Goal: Task Accomplishment & Management: Complete application form

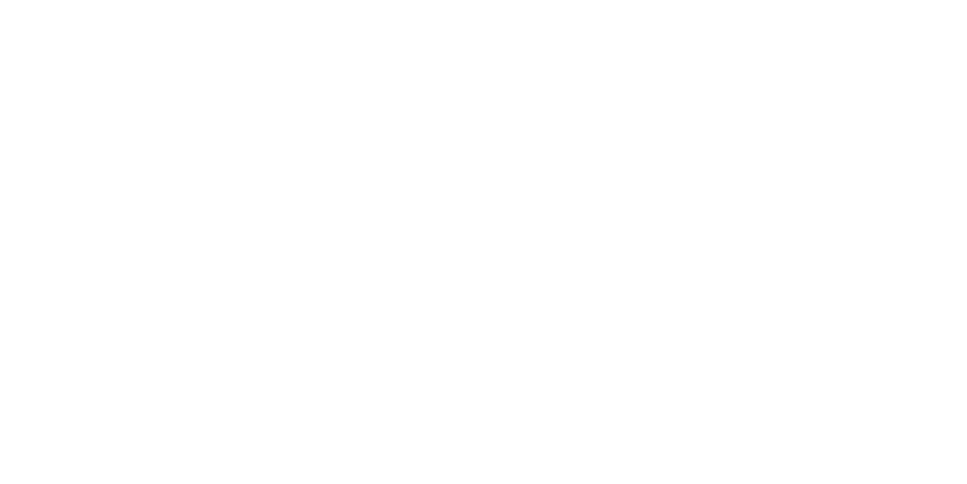
click at [0, 0] on html at bounding box center [0, 0] width 0 height 0
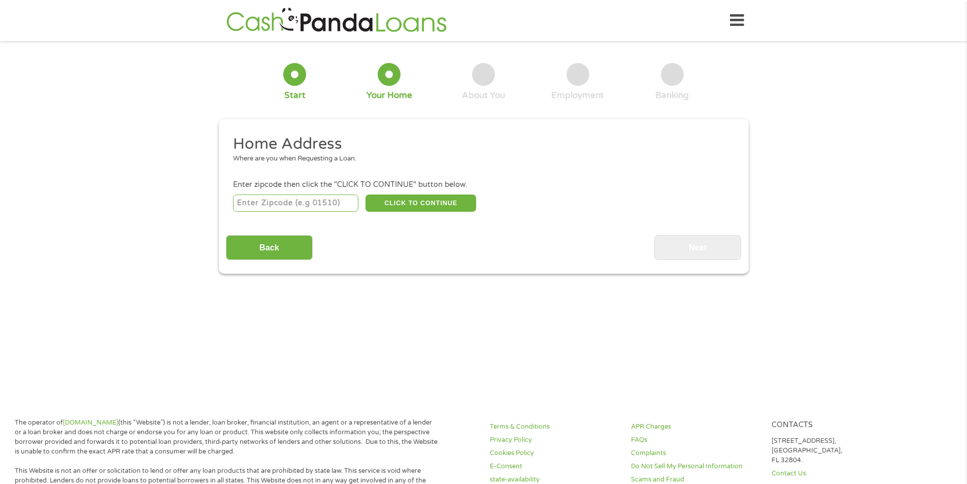
click at [334, 207] on input "number" at bounding box center [295, 202] width 125 height 17
type input "36870"
click at [417, 202] on button "CLICK TO CONTINUE" at bounding box center [421, 202] width 111 height 17
type input "36870"
type input "Phenix City"
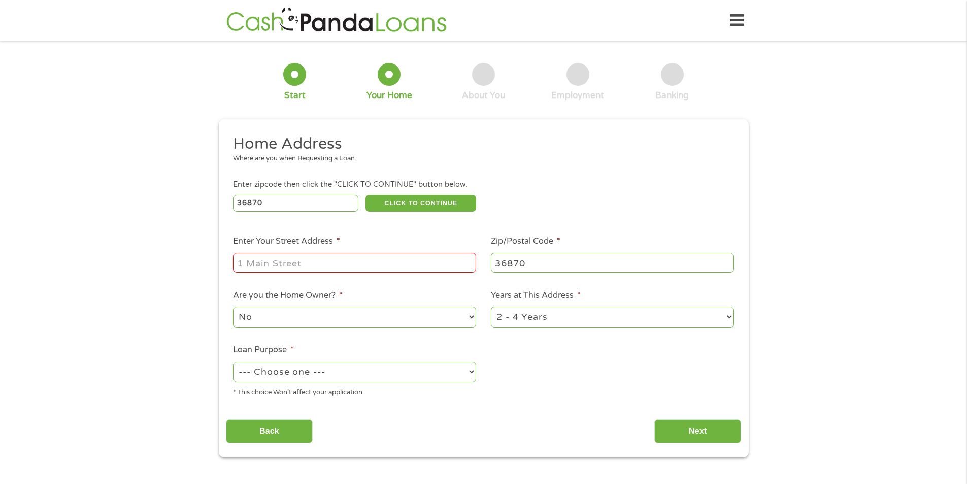
click at [306, 258] on input "Enter Your Street Address *" at bounding box center [354, 262] width 243 height 19
type input "[STREET_ADDRESS][PERSON_NAME]"
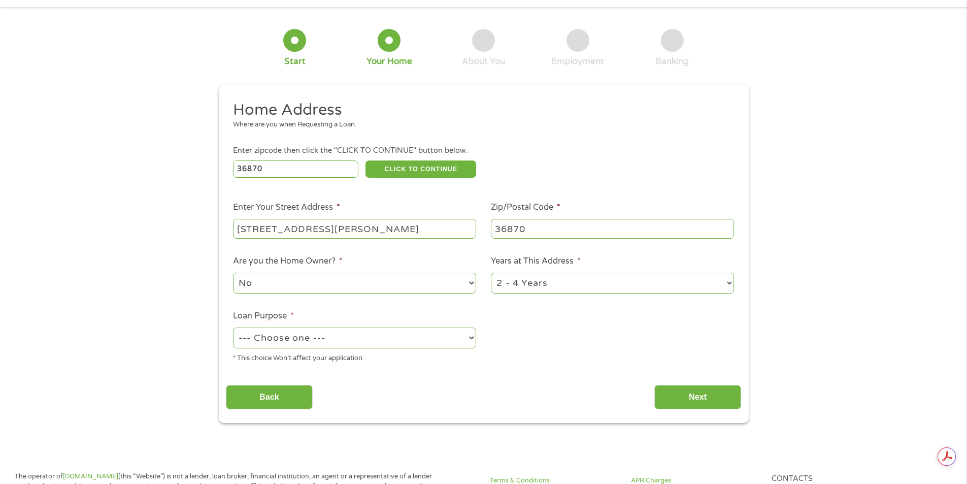
scroll to position [51, 0]
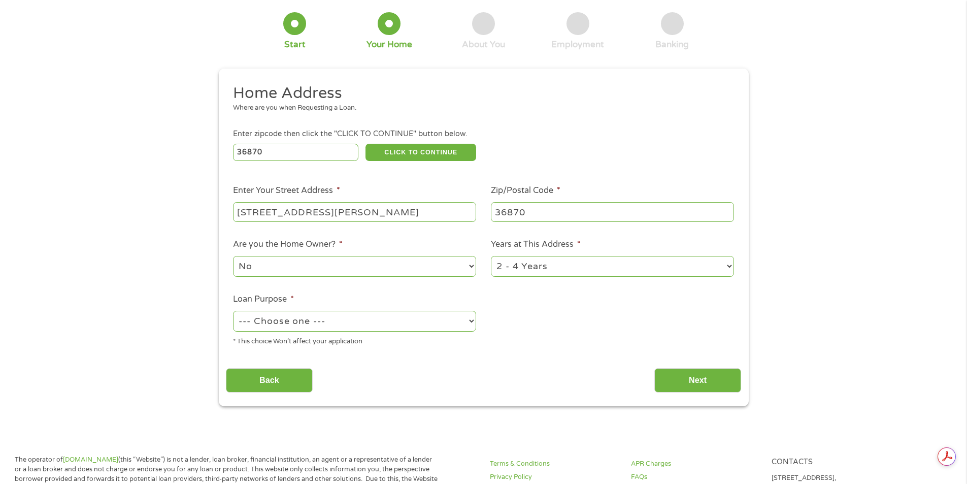
click at [344, 326] on select "--- Choose one --- Pay Bills Debt Consolidation Home Improvement Major Purchase…" at bounding box center [354, 321] width 243 height 21
select select "paybills"
click at [233, 311] on select "--- Choose one --- Pay Bills Debt Consolidation Home Improvement Major Purchase…" at bounding box center [354, 321] width 243 height 21
click at [605, 271] on select "1 Year or less 1 - 2 Years 2 - 4 Years Over 4 Years" at bounding box center [612, 266] width 243 height 21
select select "60months"
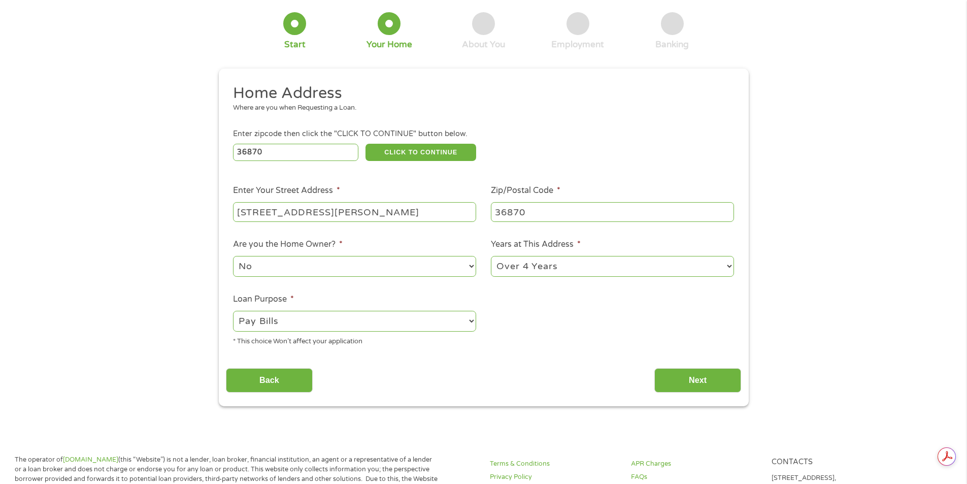
click at [491, 256] on select "1 Year or less 1 - 2 Years 2 - 4 Years Over 4 Years" at bounding box center [612, 266] width 243 height 21
click at [670, 380] on input "Next" at bounding box center [698, 380] width 87 height 25
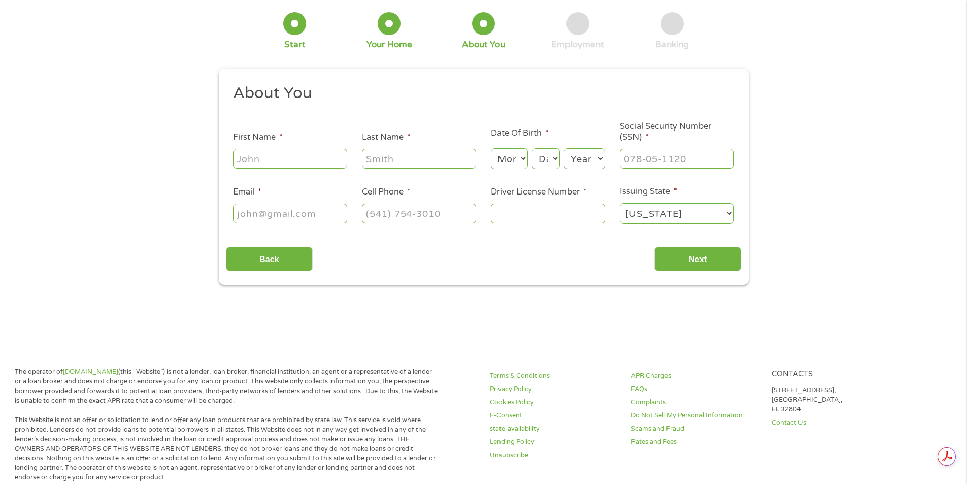
scroll to position [0, 0]
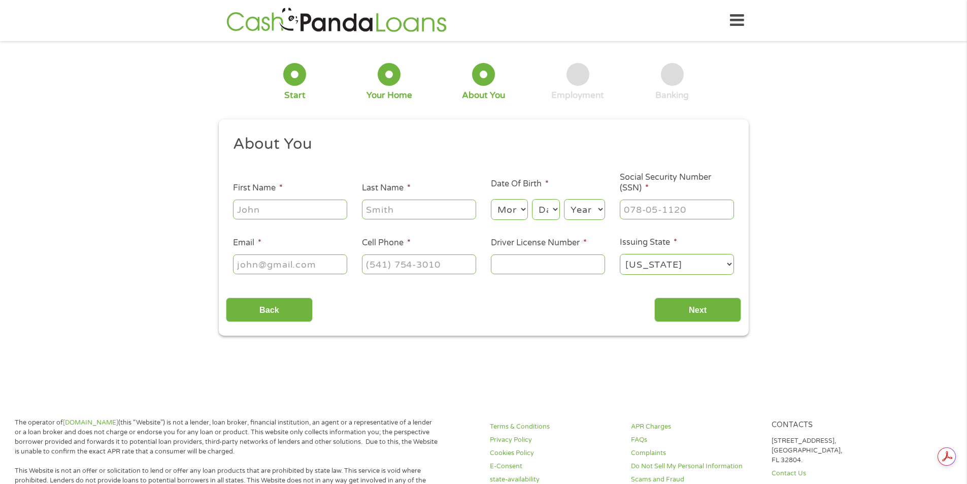
click at [339, 216] on input "First Name *" at bounding box center [290, 209] width 114 height 19
type input "[PERSON_NAME]"
type input "[PHONE_NUMBER]"
click at [487, 215] on li "Date Of Birth * Month Month 1 2 3 4 5 6 7 8 9 10 11 12 Day Day 1 2 3 4 5 6 7 8 …" at bounding box center [547, 200] width 129 height 44
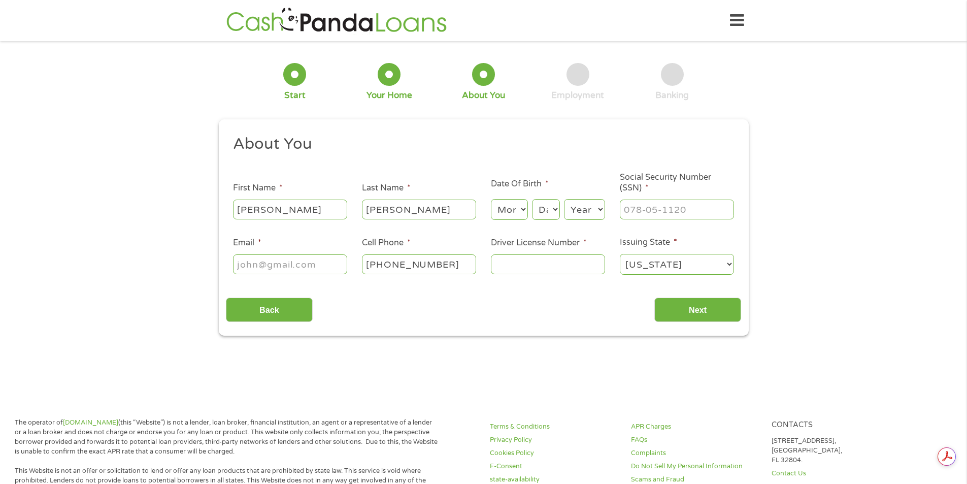
click at [497, 214] on select "Month 1 2 3 4 5 6 7 8 9 10 11 12" at bounding box center [509, 209] width 37 height 21
select select "2"
click at [491, 199] on select "Month 1 2 3 4 5 6 7 8 9 10 11 12" at bounding box center [509, 209] width 37 height 21
click at [546, 214] on select "Day 1 2 3 4 5 6 7 8 9 10 11 12 13 14 15 16 17 18 19 20 21 22 23 24 25 26 27 28 …" at bounding box center [545, 209] width 27 height 21
select select "26"
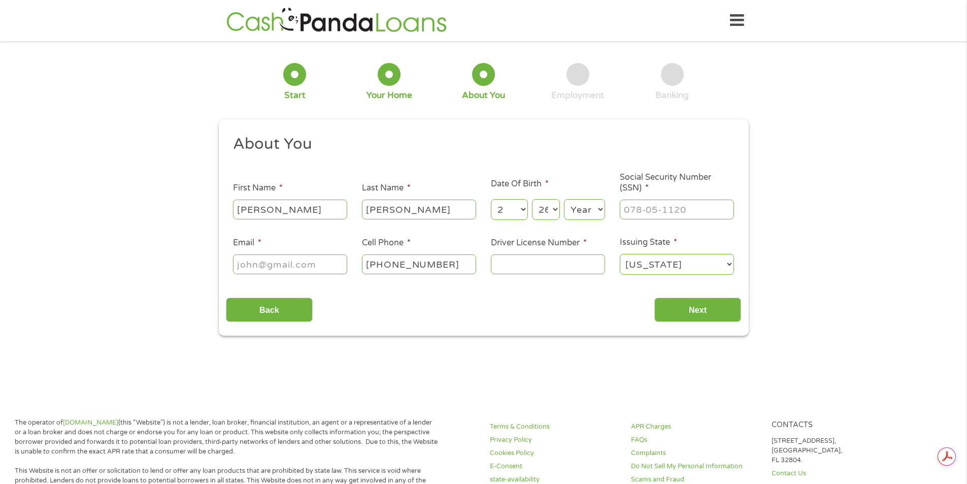
click at [532, 199] on select "Day 1 2 3 4 5 6 7 8 9 10 11 12 13 14 15 16 17 18 19 20 21 22 23 24 25 26 27 28 …" at bounding box center [545, 209] width 27 height 21
click at [601, 211] on select "Year [DATE] 2006 2005 2004 2003 2002 2001 2000 1999 1998 1997 1996 1995 1994 19…" at bounding box center [584, 209] width 41 height 21
select select "1968"
click at [564, 199] on select "Year [DATE] 2006 2005 2004 2003 2002 2001 2000 1999 1998 1997 1996 1995 1994 19…" at bounding box center [584, 209] width 41 height 21
click at [638, 212] on input "___-__-____" at bounding box center [677, 209] width 114 height 19
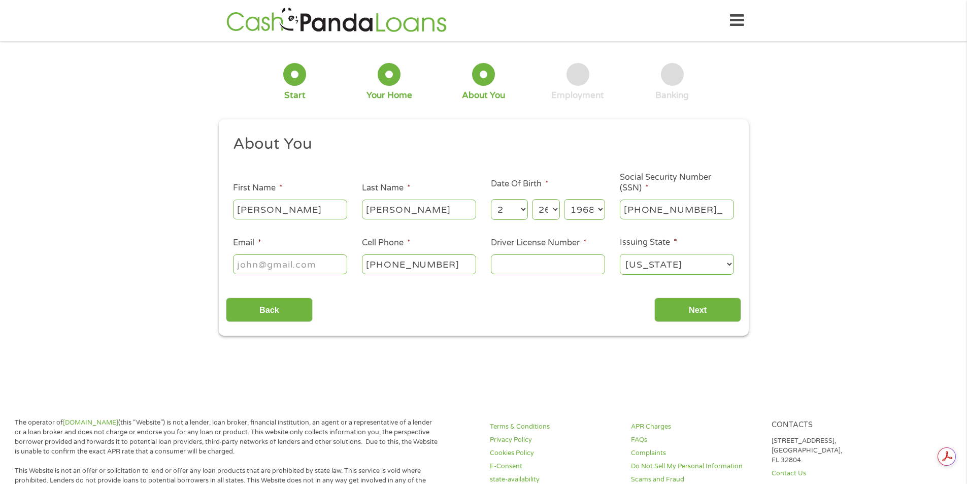
type input "418-13-0408"
click at [310, 261] on input "Email *" at bounding box center [290, 263] width 114 height 19
type input "[EMAIL_ADDRESS][DOMAIN_NAME]"
click at [547, 262] on input "Driver License Number *" at bounding box center [548, 263] width 114 height 19
type input "6134091"
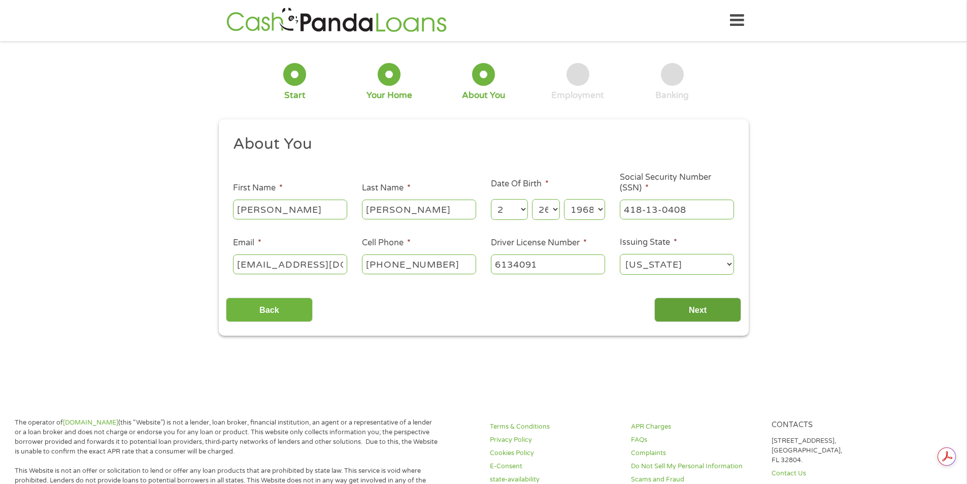
click at [666, 311] on input "Next" at bounding box center [698, 310] width 87 height 25
click at [721, 301] on input "Next" at bounding box center [698, 310] width 87 height 25
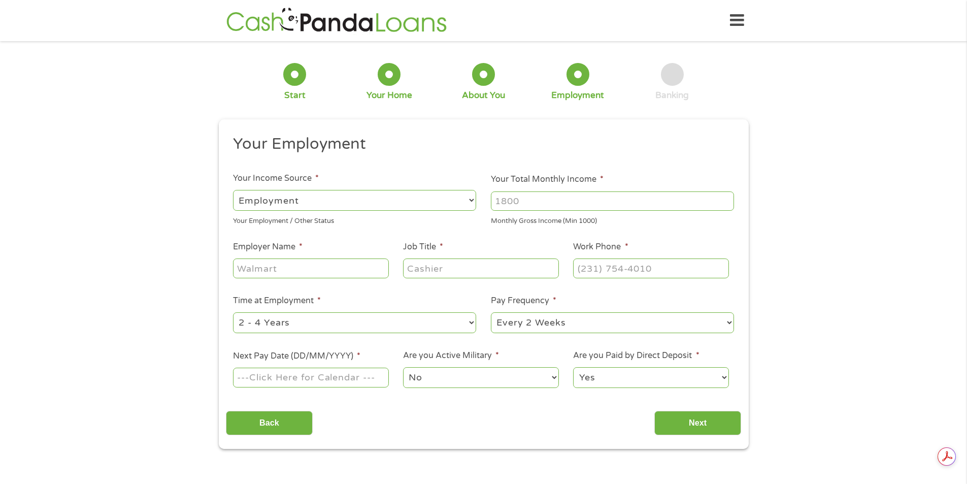
scroll to position [4, 4]
click at [536, 202] on input "Your Total Monthly Income *" at bounding box center [612, 200] width 243 height 19
type input "3400"
click at [312, 272] on input "Employer Name *" at bounding box center [310, 267] width 155 height 19
type input "Global Personnel"
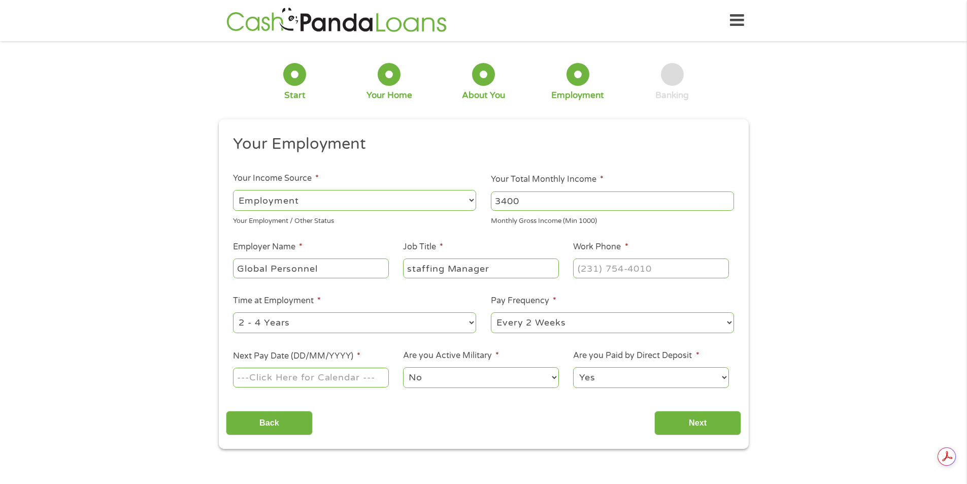
type input "staffing Manager"
click at [588, 272] on input "(___) ___-____" at bounding box center [650, 267] width 155 height 19
drag, startPoint x: 673, startPoint y: 274, endPoint x: 578, endPoint y: 285, distance: 95.6
click at [578, 285] on ul "Your Employment Your Income Source * --- Choose one --- Employment [DEMOGRAPHIC…" at bounding box center [483, 265] width 515 height 263
click at [579, 270] on input "(_70) 664-9677" at bounding box center [650, 267] width 155 height 19
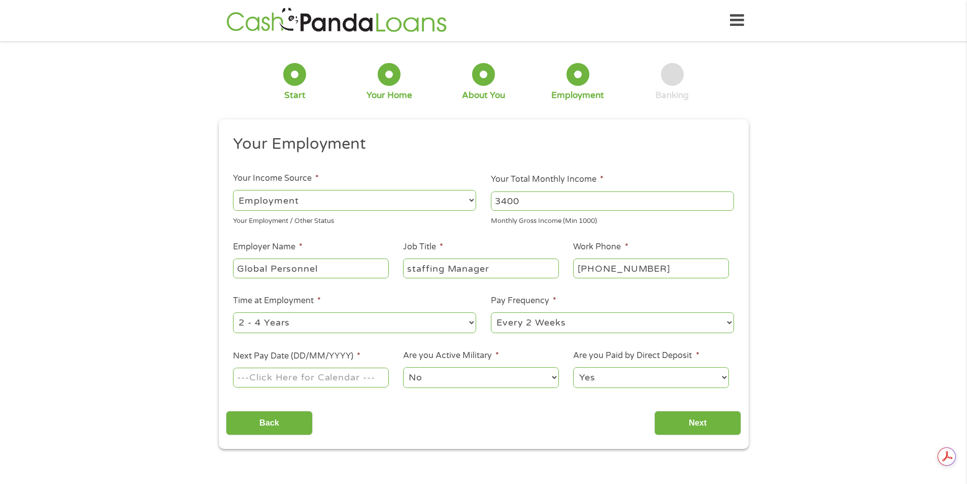
type input "[PHONE_NUMBER]"
click at [562, 320] on select "--- Choose one --- Every 2 Weeks Every Week Monthly Semi-Monthly" at bounding box center [612, 322] width 243 height 21
select select "weekly"
click at [491, 312] on select "--- Choose one --- Every 2 Weeks Every Week Monthly Semi-Monthly" at bounding box center [612, 322] width 243 height 21
click at [309, 370] on input "Next Pay Date (DD/MM/YYYY) *" at bounding box center [310, 377] width 155 height 19
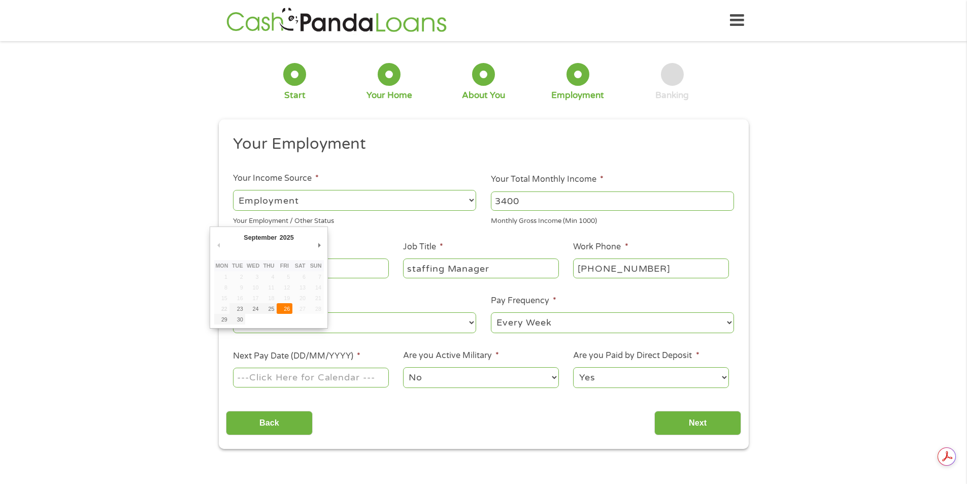
type input "[DATE]"
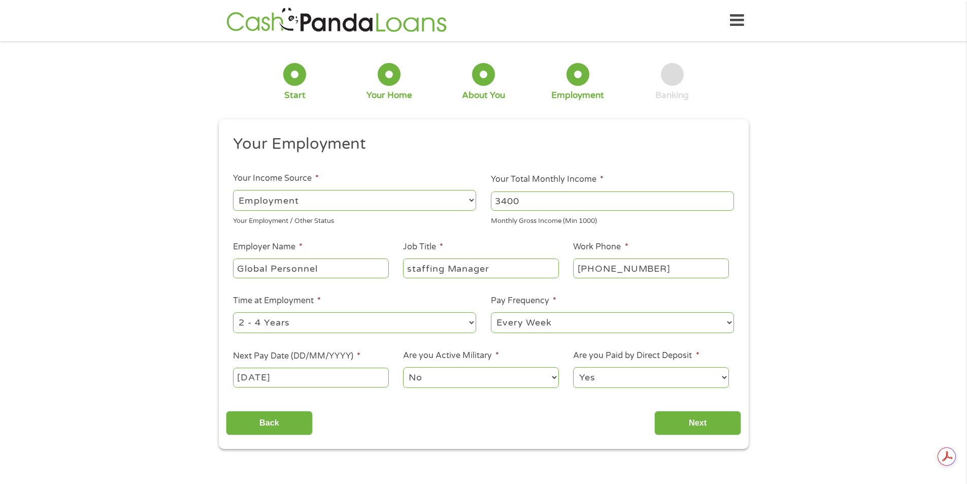
click at [452, 377] on select "No Yes" at bounding box center [480, 377] width 155 height 21
click at [403, 367] on select "No Yes" at bounding box center [480, 377] width 155 height 21
click at [664, 416] on input "Next" at bounding box center [698, 423] width 87 height 25
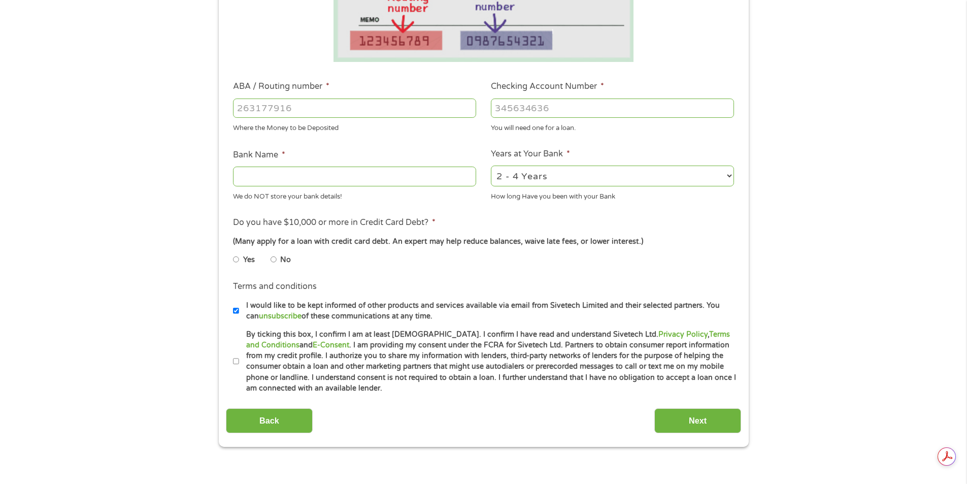
scroll to position [254, 0]
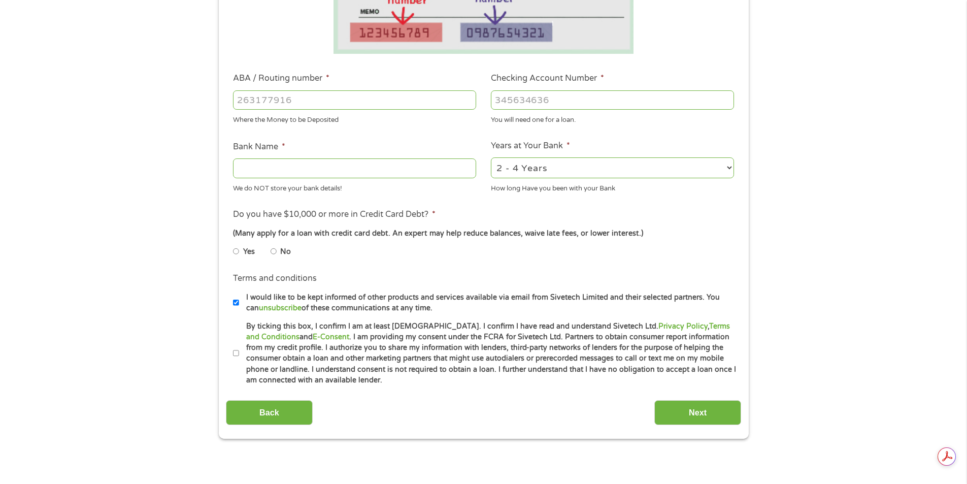
click at [275, 251] on input "No" at bounding box center [274, 251] width 6 height 16
radio input "true"
click at [236, 354] on input "By ticking this box, I confirm I am at least [DEMOGRAPHIC_DATA]. I confirm I ha…" at bounding box center [236, 353] width 6 height 16
checkbox input "true"
click at [334, 177] on input "Bank Name *" at bounding box center [354, 167] width 243 height 19
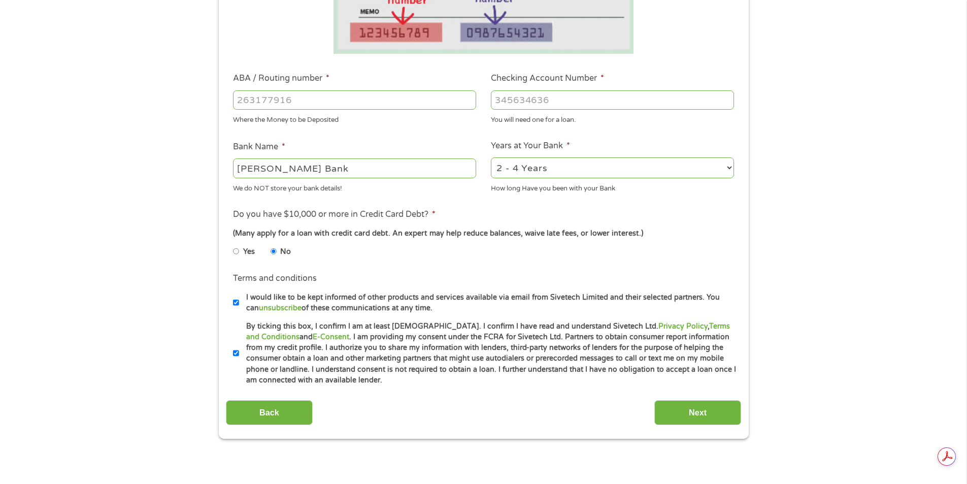
type input "[PERSON_NAME] Bank"
click at [297, 102] on input "ABA / Routing number *" at bounding box center [354, 99] width 243 height 19
type input "041215663"
type input "[PERSON_NAME] BANK"
type input "041215663"
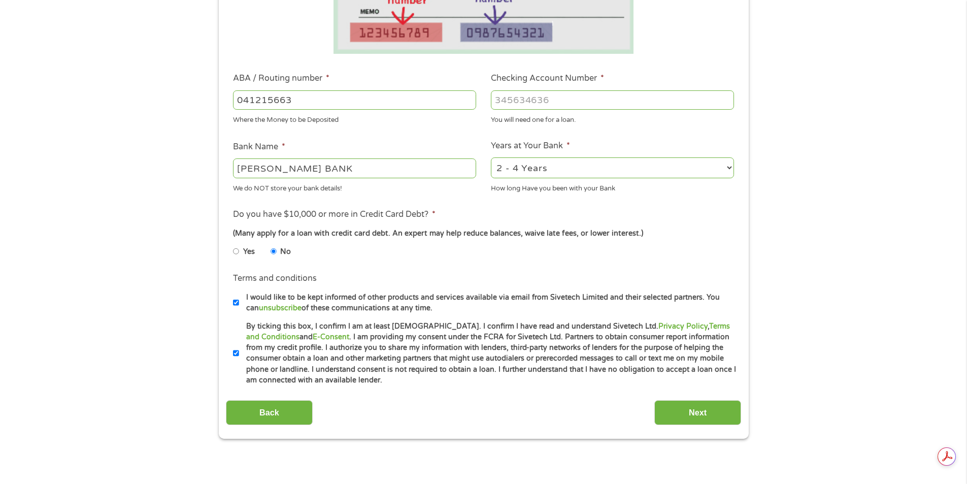
click at [532, 100] on input "Checking Account Number *" at bounding box center [612, 99] width 243 height 19
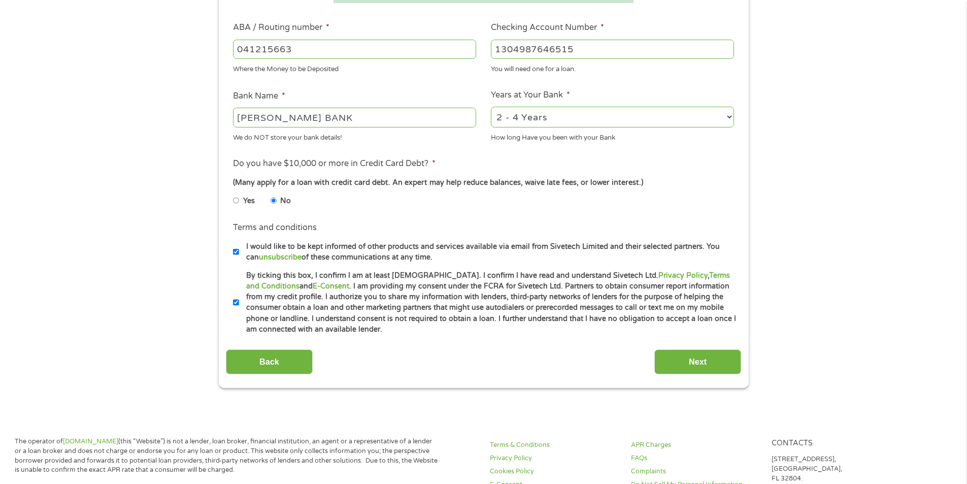
scroll to position [0, 0]
type input "1304987646515"
click at [724, 354] on input "Next" at bounding box center [698, 361] width 87 height 25
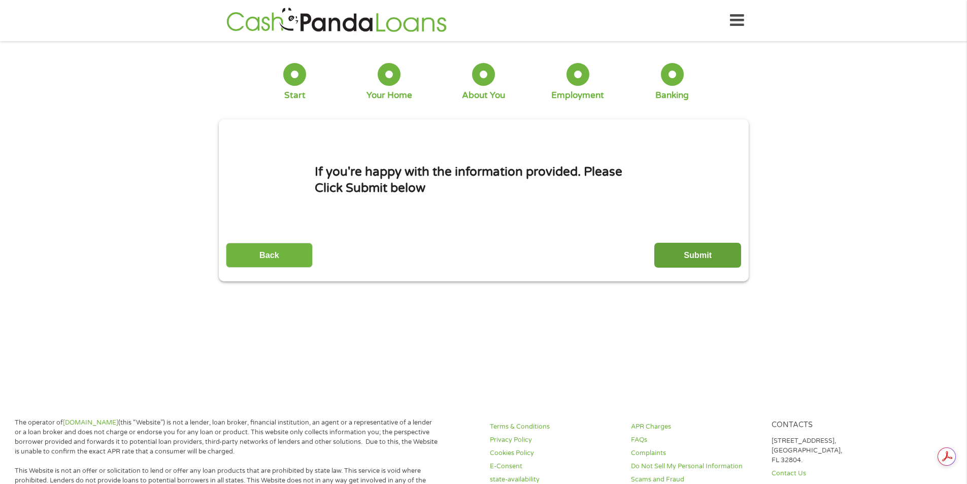
click at [705, 258] on input "Submit" at bounding box center [698, 255] width 87 height 25
